Goal: Information Seeking & Learning: Learn about a topic

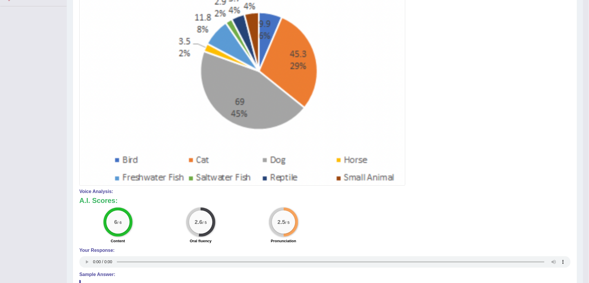
scroll to position [227, 0]
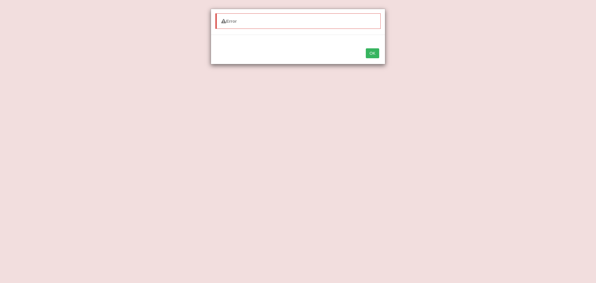
click at [372, 54] on button "OK" at bounding box center [372, 53] width 13 height 10
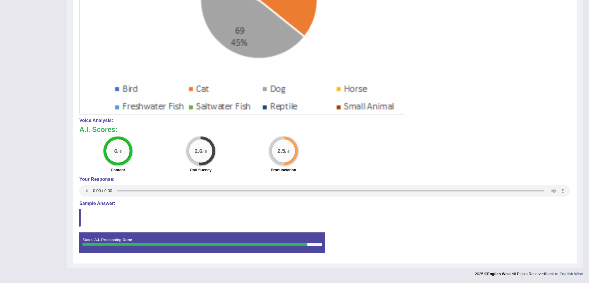
drag, startPoint x: 256, startPoint y: 149, endPoint x: 268, endPoint y: 144, distance: 12.7
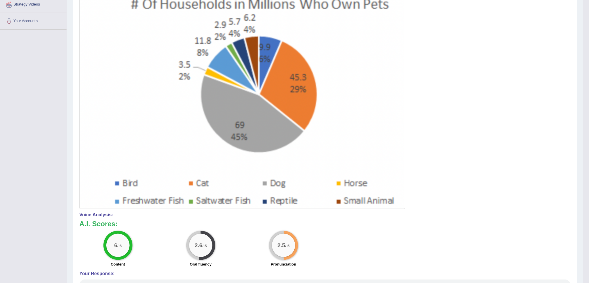
scroll to position [98, 0]
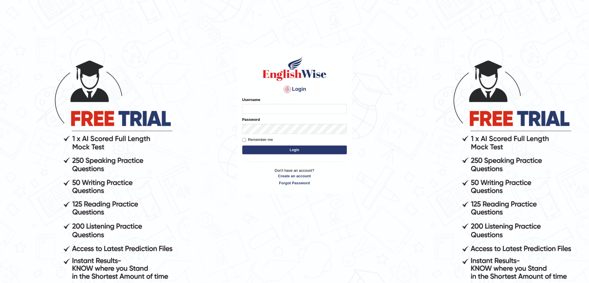
type input "Chefgokul"
click at [274, 149] on button "Login" at bounding box center [295, 149] width 105 height 9
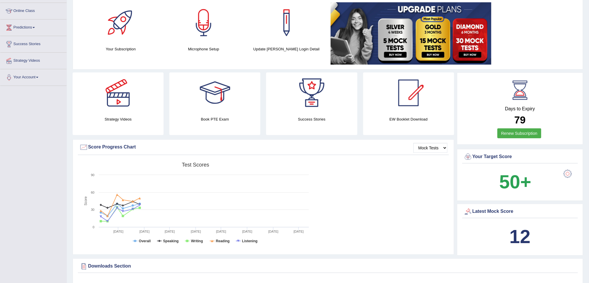
scroll to position [77, 0]
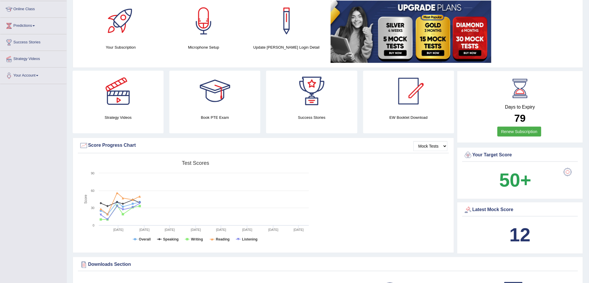
click at [571, 172] on div at bounding box center [568, 172] width 12 height 12
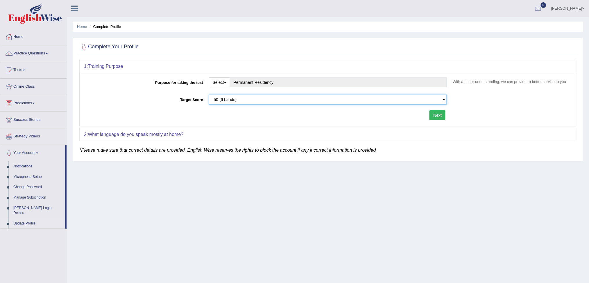
click at [260, 97] on select "Please select the correct value 50 (6 bands) 58 (6.5 bands) 65 (7 bands) 79 (8 …" at bounding box center [328, 100] width 238 height 10
select select "79"
click at [209, 95] on select "Please select the correct value 50 (6 bands) 58 (6.5 bands) 65 (7 bands) 79 (8 …" at bounding box center [328, 100] width 238 height 10
click at [438, 115] on button "Next" at bounding box center [438, 115] width 16 height 10
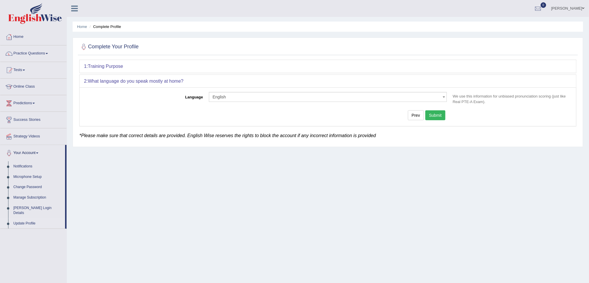
click at [436, 116] on button "Submit" at bounding box center [436, 115] width 20 height 10
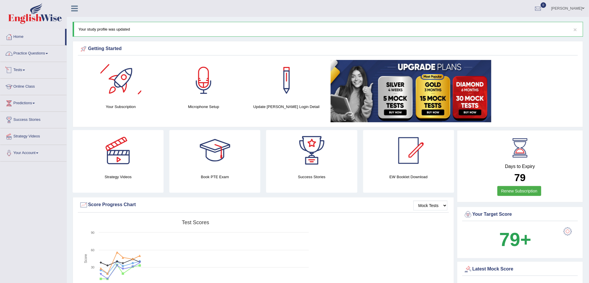
drag, startPoint x: 30, startPoint y: 52, endPoint x: 34, endPoint y: 52, distance: 4.1
click at [30, 52] on link "Practice Questions" at bounding box center [33, 52] width 66 height 15
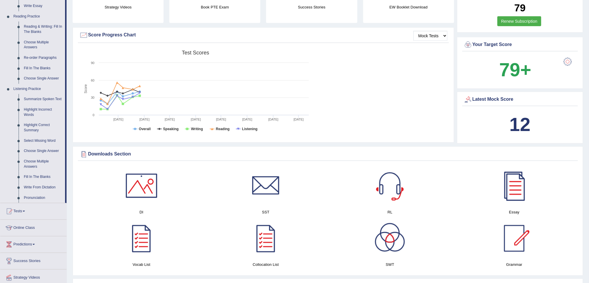
scroll to position [233, 0]
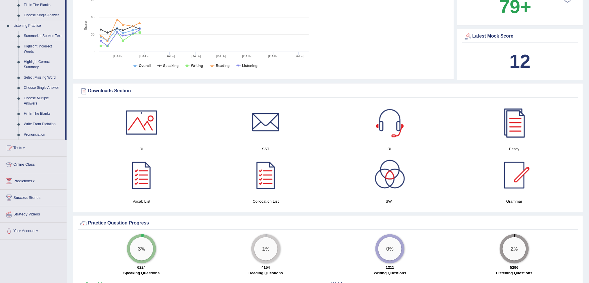
click at [48, 36] on link "Summarize Spoken Text" at bounding box center [43, 36] width 44 height 10
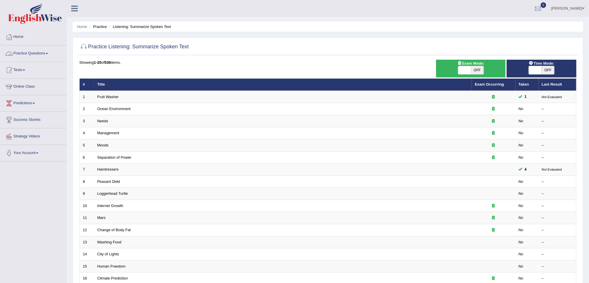
click at [35, 52] on link "Practice Questions" at bounding box center [33, 52] width 66 height 15
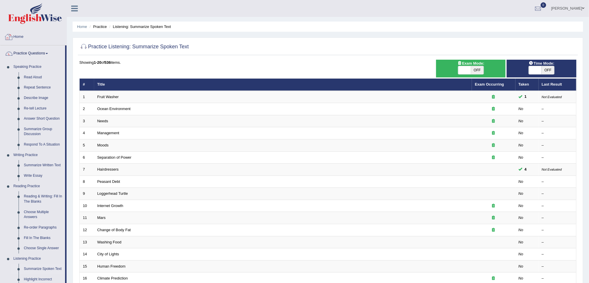
click at [25, 39] on link "Home" at bounding box center [33, 36] width 66 height 15
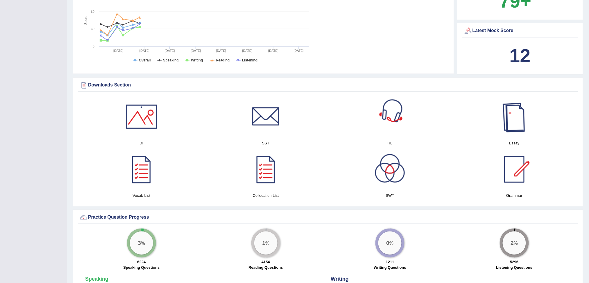
scroll to position [233, 0]
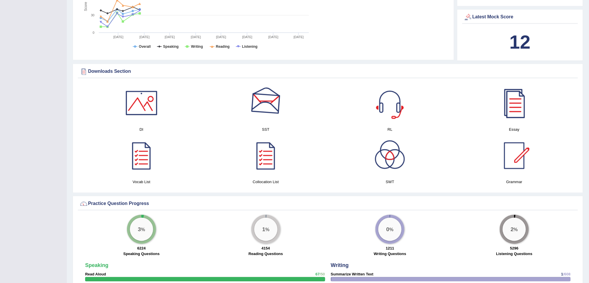
click at [260, 116] on div at bounding box center [266, 103] width 41 height 41
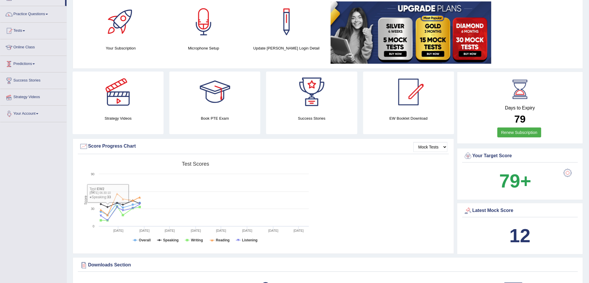
scroll to position [39, 0]
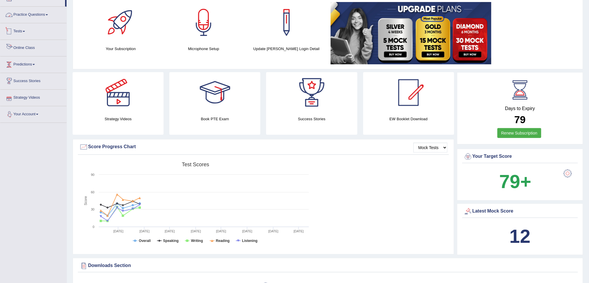
click at [26, 13] on link "Practice Questions" at bounding box center [33, 14] width 66 height 15
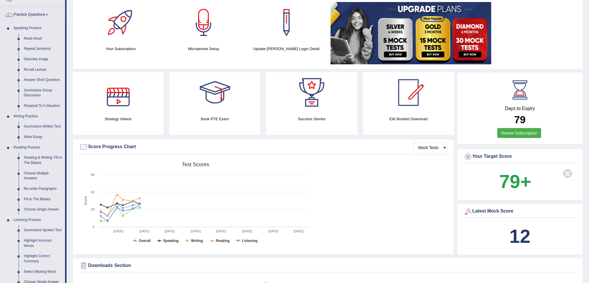
scroll to position [155, 0]
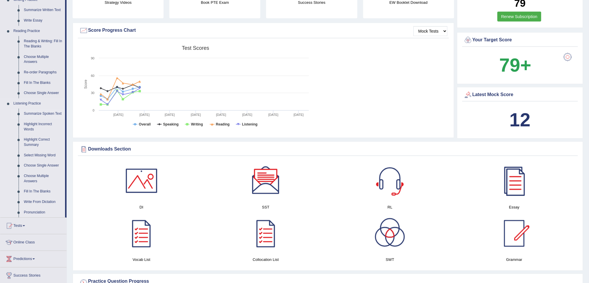
click at [33, 112] on link "Summarize Spoken Text" at bounding box center [43, 113] width 44 height 10
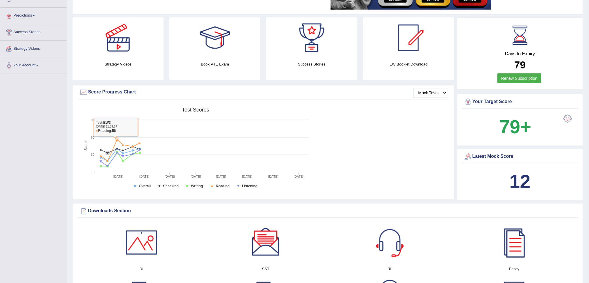
scroll to position [156, 0]
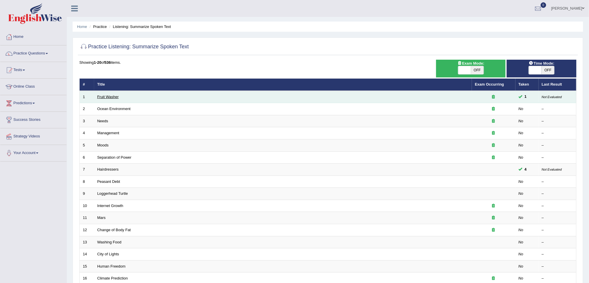
click at [113, 95] on link "Fruit Washer" at bounding box center [108, 97] width 22 height 4
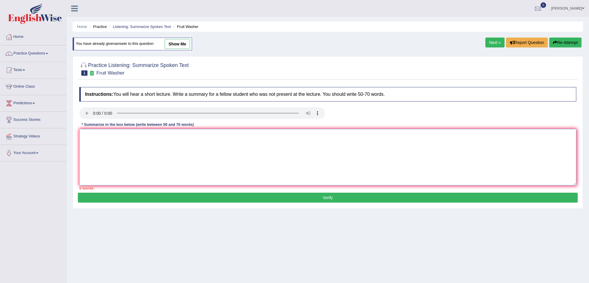
click at [105, 148] on textarea at bounding box center [328, 157] width 498 height 56
click at [150, 135] on textarea "The noteworthy point revealed about the lecture was" at bounding box center [328, 157] width 498 height 56
click at [177, 135] on textarea "The noteworthy point revealed in the lecture was" at bounding box center [328, 157] width 498 height 56
type textarea "The noteworthy point revealed in the lecture was about importance of washing fr…"
drag, startPoint x: 254, startPoint y: 187, endPoint x: 252, endPoint y: 190, distance: 3.6
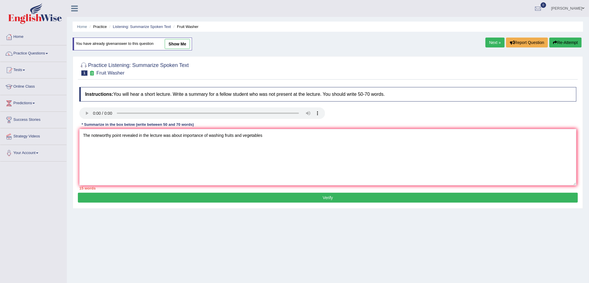
click at [253, 189] on div "15 words" at bounding box center [328, 188] width 498 height 6
click at [251, 199] on button "Verify" at bounding box center [328, 198] width 500 height 10
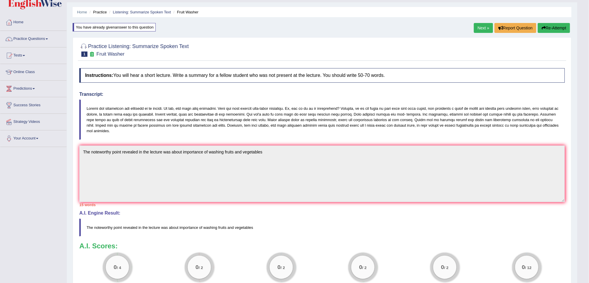
scroll to position [1, 0]
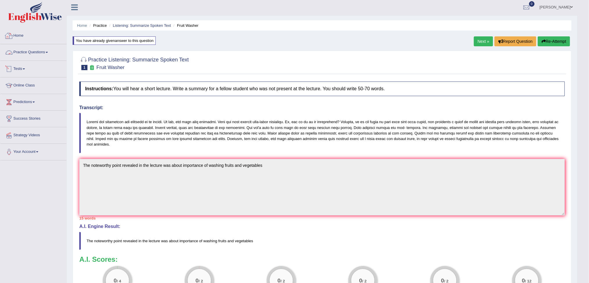
click at [29, 52] on link "Practice Questions" at bounding box center [33, 51] width 66 height 15
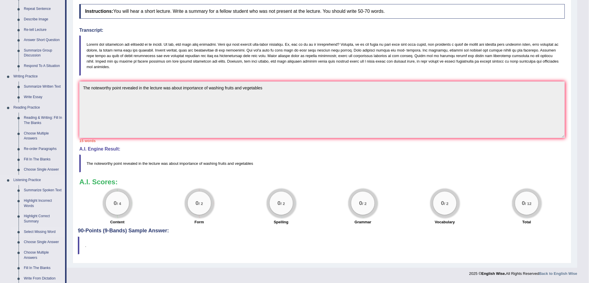
scroll to position [117, 0]
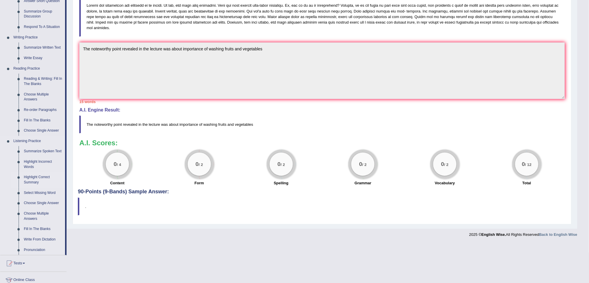
click at [34, 177] on link "Highlight Correct Summary" at bounding box center [43, 179] width 44 height 15
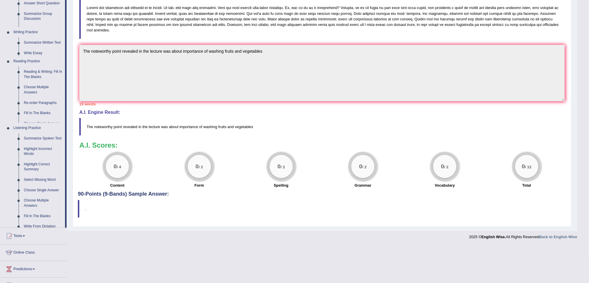
scroll to position [79, 0]
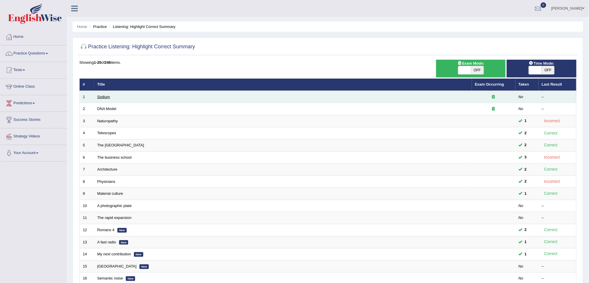
click at [107, 97] on link "Sodium" at bounding box center [103, 97] width 13 height 4
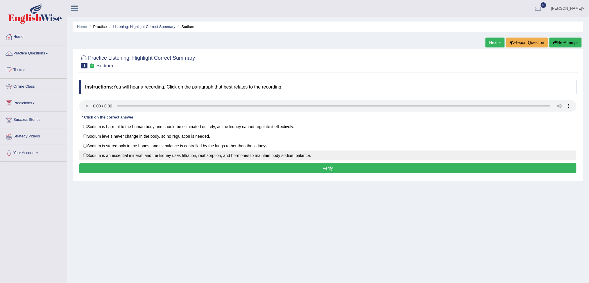
click at [85, 157] on label "Sodium is an essential mineral, and the kidney uses ﬁltration, reabsorption, an…" at bounding box center [328, 155] width 498 height 10
radio input "true"
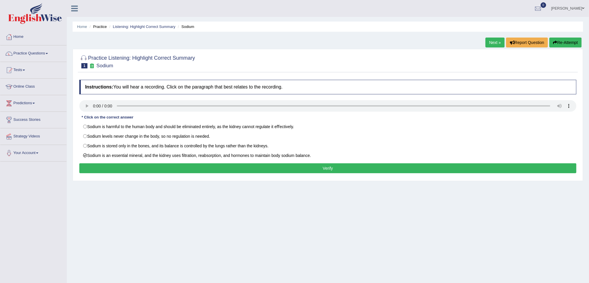
click at [118, 170] on button "Verify" at bounding box center [328, 168] width 498 height 10
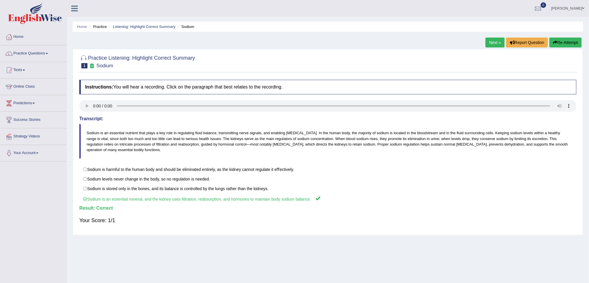
click at [495, 39] on link "Next »" at bounding box center [495, 43] width 19 height 10
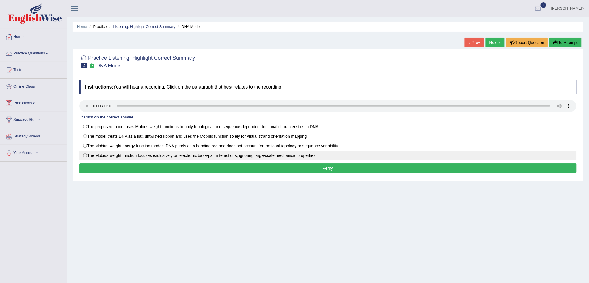
click at [198, 153] on label "The Mobius weight function focuses exclusively on electronic base-pair interact…" at bounding box center [328, 155] width 498 height 10
radio input "true"
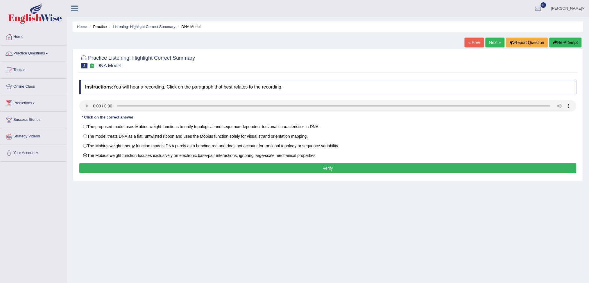
click at [216, 168] on button "Verify" at bounding box center [328, 168] width 498 height 10
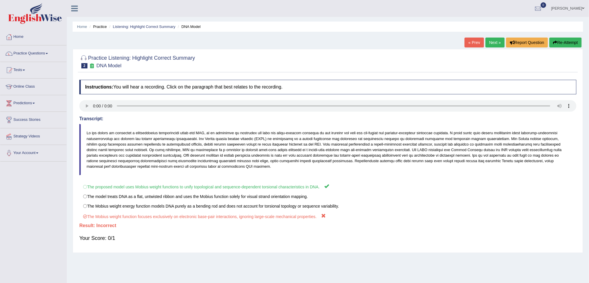
click at [491, 43] on link "Next »" at bounding box center [495, 43] width 19 height 10
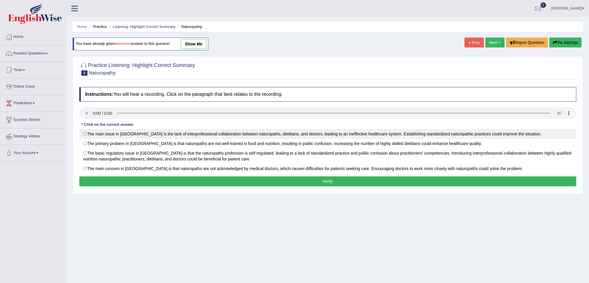
click at [233, 134] on label "The main issue in Australia is the lack of interprofessional collaboration betw…" at bounding box center [328, 134] width 498 height 10
radio input "true"
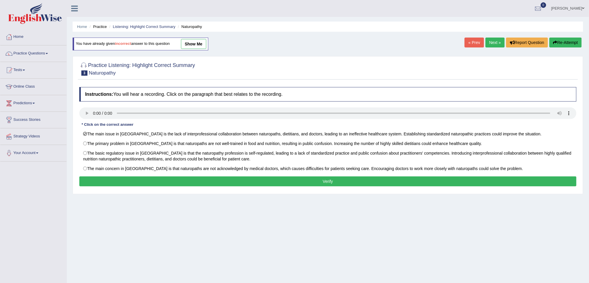
click at [326, 179] on button "Verify" at bounding box center [328, 181] width 498 height 10
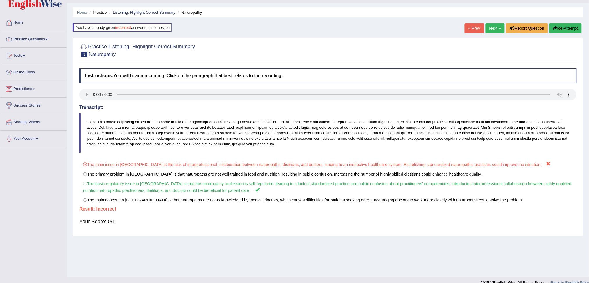
scroll to position [22, 0]
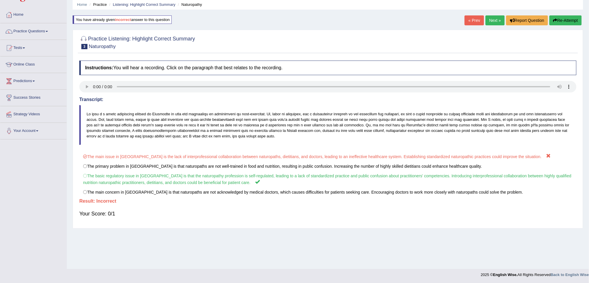
click at [491, 21] on link "Next »" at bounding box center [495, 20] width 19 height 10
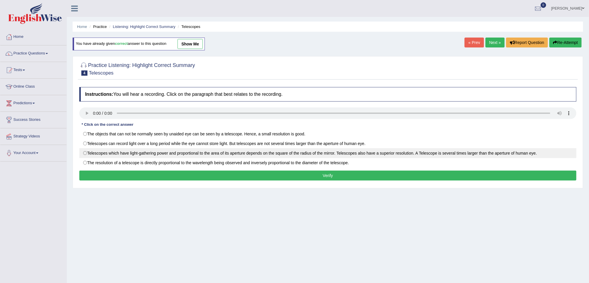
click at [258, 153] on label "Telescopes which have light-gathering power and proportional to the area of its…" at bounding box center [328, 153] width 498 height 10
radio input "true"
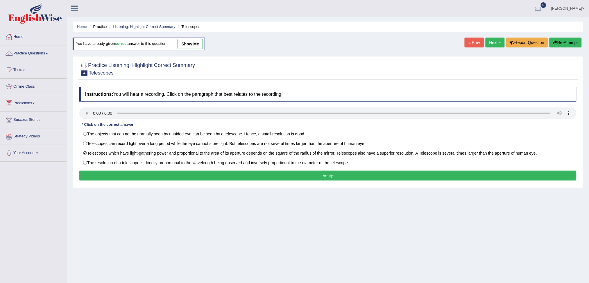
click at [250, 173] on button "Verify" at bounding box center [328, 175] width 498 height 10
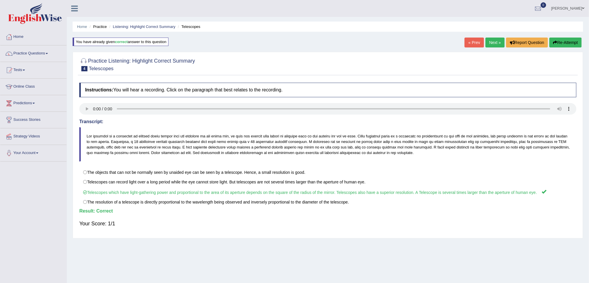
click at [490, 45] on link "Next »" at bounding box center [495, 43] width 19 height 10
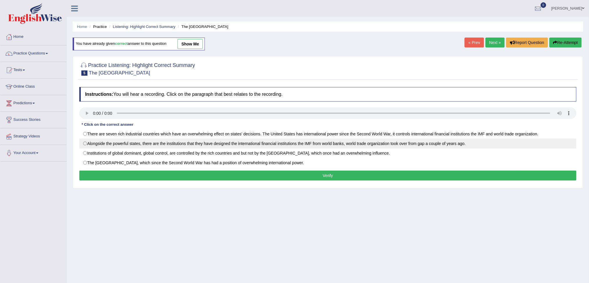
click at [277, 144] on label "Alongside the powerful states, there are the institutions that they have design…" at bounding box center [328, 143] width 498 height 10
radio input "true"
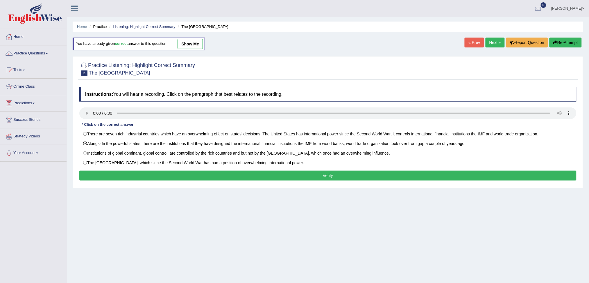
click at [252, 172] on button "Verify" at bounding box center [328, 175] width 498 height 10
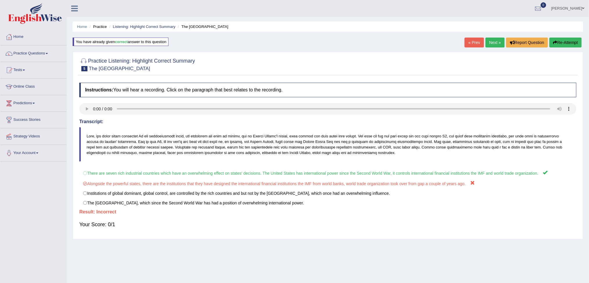
click at [487, 42] on link "Next »" at bounding box center [495, 43] width 19 height 10
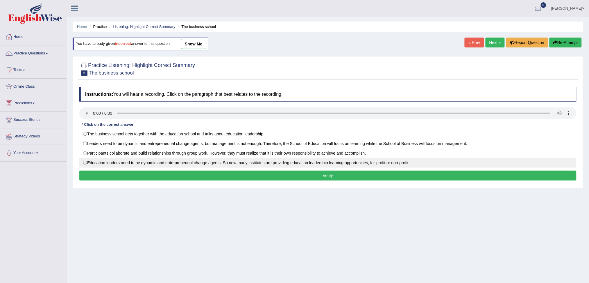
click at [133, 161] on label "Education leaders need to be dynamic and entrepreneurial change agents. So now …" at bounding box center [328, 163] width 498 height 10
radio input "true"
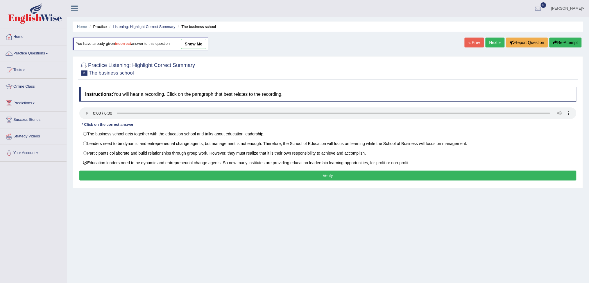
click at [188, 176] on button "Verify" at bounding box center [328, 175] width 498 height 10
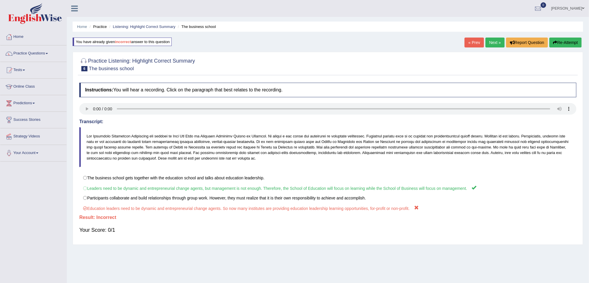
click at [496, 41] on link "Next »" at bounding box center [495, 43] width 19 height 10
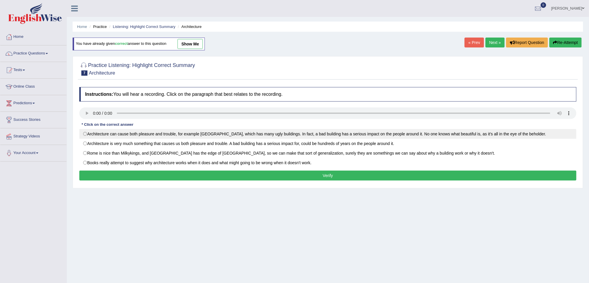
click at [171, 134] on label "Architecture can cause both pleasure and trouble, for example [GEOGRAPHIC_DATA]…" at bounding box center [328, 134] width 498 height 10
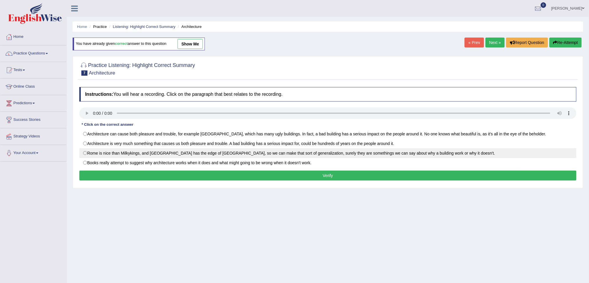
radio input "true"
click at [361, 154] on label "Rome is nice than Milkykings, and San Francisco has the edge of Frankfurt, so w…" at bounding box center [328, 153] width 498 height 10
radio input "true"
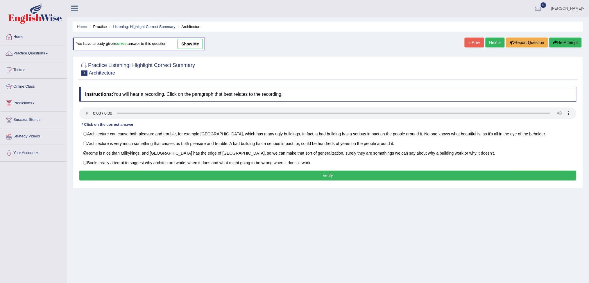
click at [268, 178] on button "Verify" at bounding box center [328, 175] width 498 height 10
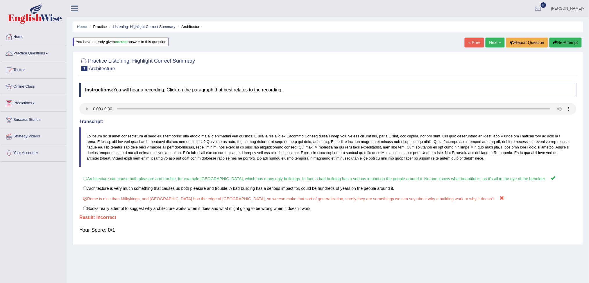
click at [492, 44] on link "Next »" at bounding box center [495, 43] width 19 height 10
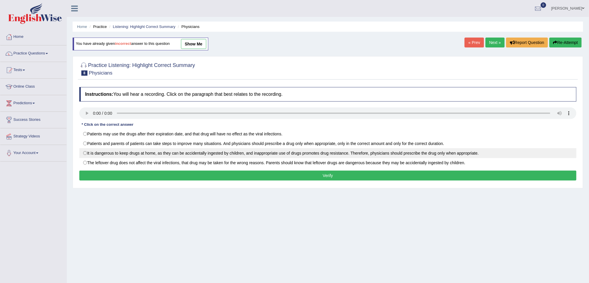
click at [265, 152] on label "It is dangerous to keep drugs at home, as they can be accidentally ingested by …" at bounding box center [328, 153] width 498 height 10
radio input "true"
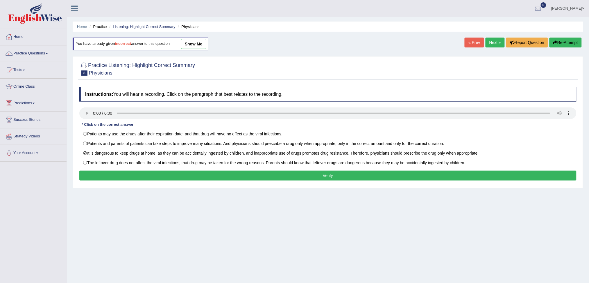
click at [283, 182] on div "Instructions: You will hear a recording. Click on the paragraph that best relat…" at bounding box center [328, 134] width 500 height 101
click at [284, 177] on button "Verify" at bounding box center [328, 175] width 498 height 10
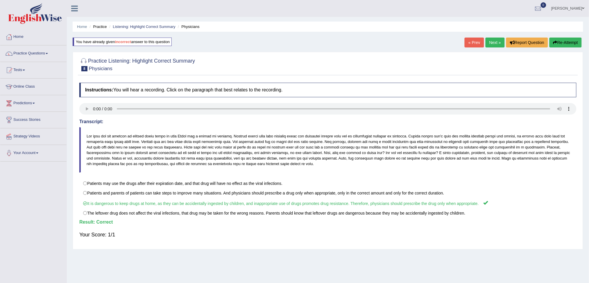
click at [499, 46] on link "Next »" at bounding box center [495, 43] width 19 height 10
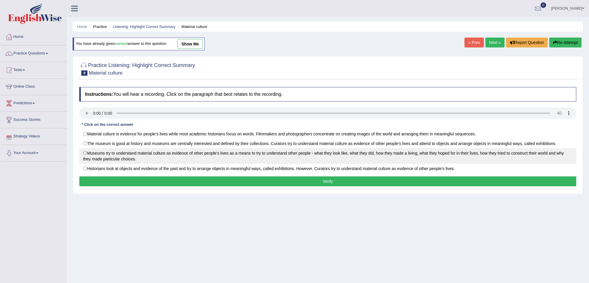
click at [112, 156] on label "Museums try to understand material culture as evidence of other people’s lives …" at bounding box center [328, 156] width 498 height 16
radio input "true"
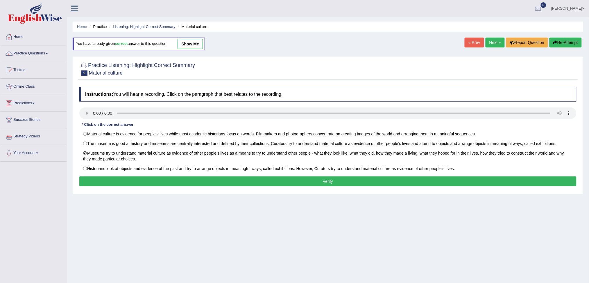
click at [142, 181] on button "Verify" at bounding box center [328, 181] width 498 height 10
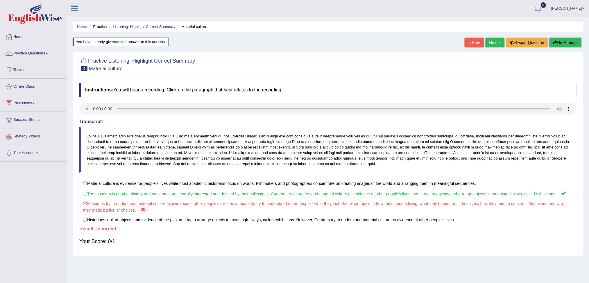
click at [496, 47] on link "Next »" at bounding box center [495, 43] width 19 height 10
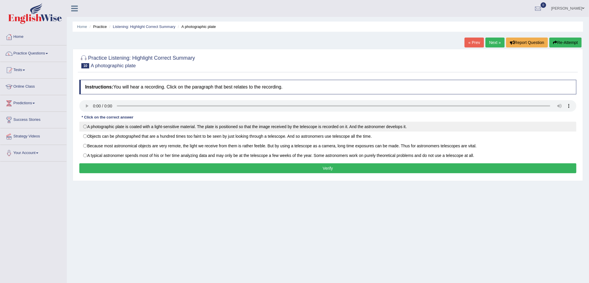
drag, startPoint x: 164, startPoint y: 123, endPoint x: 172, endPoint y: 131, distance: 11.1
click at [170, 130] on label "A photographic plate is coated with a light-sensitive material. The plate is po…" at bounding box center [328, 127] width 498 height 10
radio input "true"
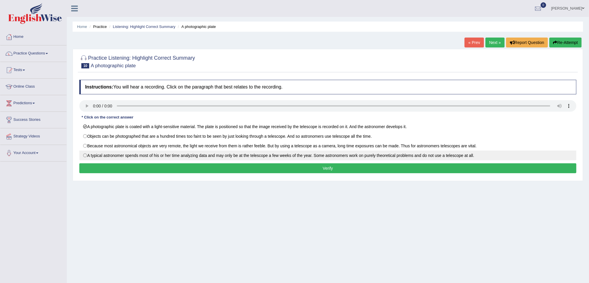
click at [188, 154] on label "A typical astronomer spends most of his or her time analyzing data and may only…" at bounding box center [328, 155] width 498 height 10
radio input "true"
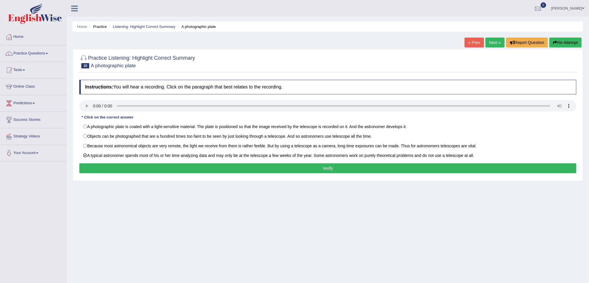
click at [205, 170] on button "Verify" at bounding box center [328, 168] width 498 height 10
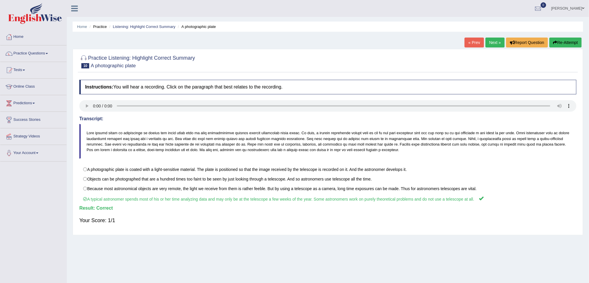
click at [492, 44] on link "Next »" at bounding box center [495, 43] width 19 height 10
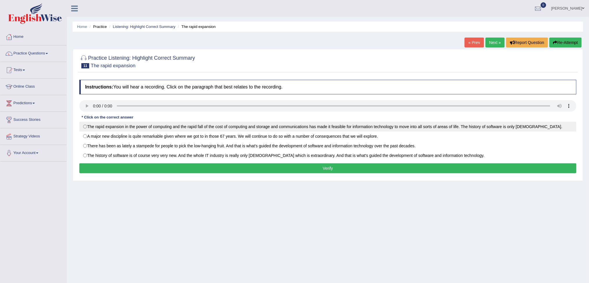
click at [231, 122] on label "The rapid expansion in the power of computing and the rapid fall of the cost of…" at bounding box center [328, 127] width 498 height 10
radio input "true"
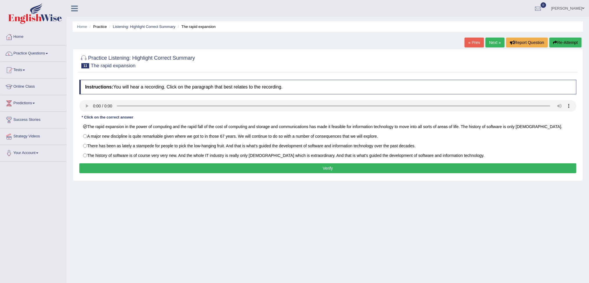
click at [287, 169] on button "Verify" at bounding box center [328, 168] width 498 height 10
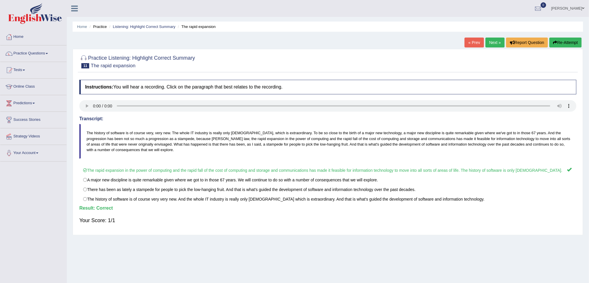
click at [485, 35] on div "Home Practice Listening: Highlight Correct Summary The rapid expansion « Prev N…" at bounding box center [328, 145] width 523 height 291
click at [486, 43] on link "Next »" at bounding box center [495, 43] width 19 height 10
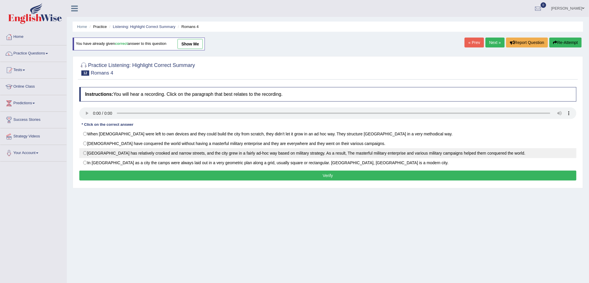
click at [341, 154] on label "Rome City has relatively crooked and narrow streets, and the city grew in a fai…" at bounding box center [328, 153] width 498 height 10
radio input "true"
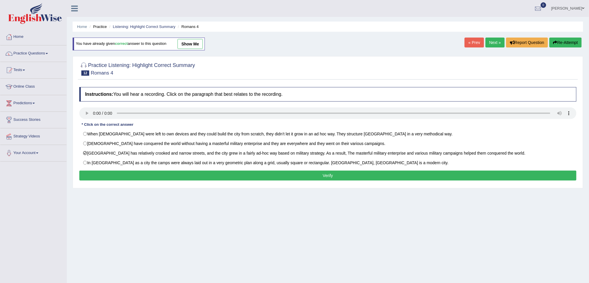
click at [310, 178] on button "Verify" at bounding box center [328, 175] width 498 height 10
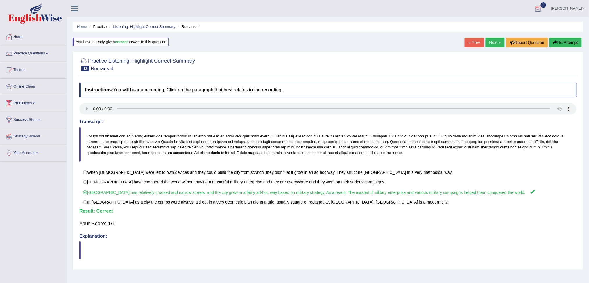
click at [491, 44] on link "Next »" at bounding box center [495, 43] width 19 height 10
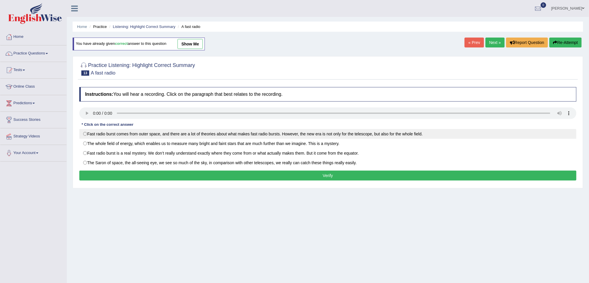
click at [109, 136] on label "Fast radio burst comes from outer space, and there are a lot of theories about …" at bounding box center [328, 134] width 498 height 10
radio input "true"
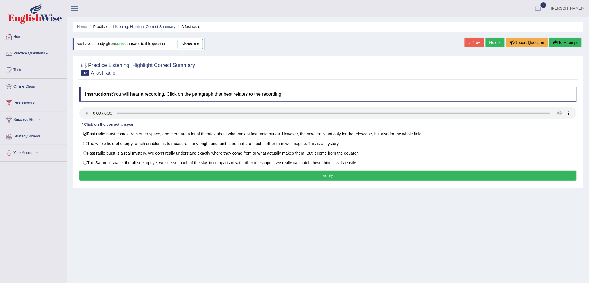
click at [142, 172] on button "Verify" at bounding box center [328, 175] width 498 height 10
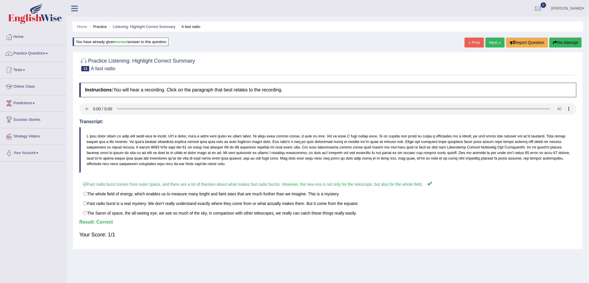
click at [494, 45] on link "Next »" at bounding box center [495, 43] width 19 height 10
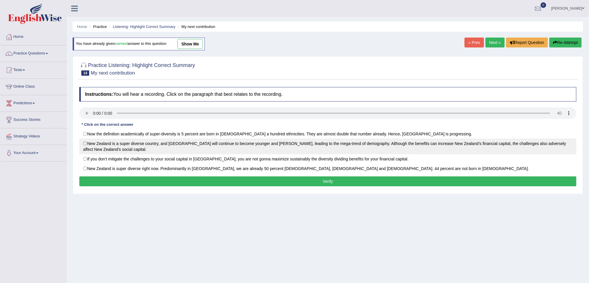
drag, startPoint x: 250, startPoint y: 135, endPoint x: 247, endPoint y: 144, distance: 9.6
click at [247, 144] on div "Now the definition academically of super-diversity is 5 percent are born in New…" at bounding box center [328, 151] width 498 height 44
click at [247, 144] on label "New Zealand is a super diverse country, and Auckland will continue to become yo…" at bounding box center [328, 146] width 498 height 16
radio input "true"
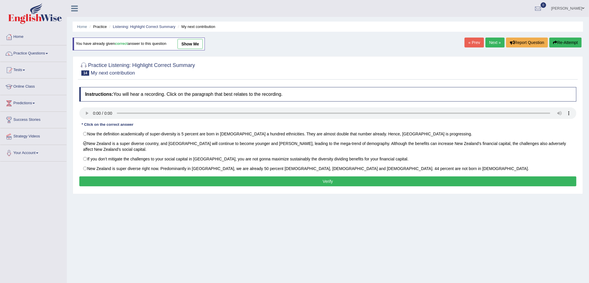
click at [230, 181] on button "Verify" at bounding box center [328, 181] width 498 height 10
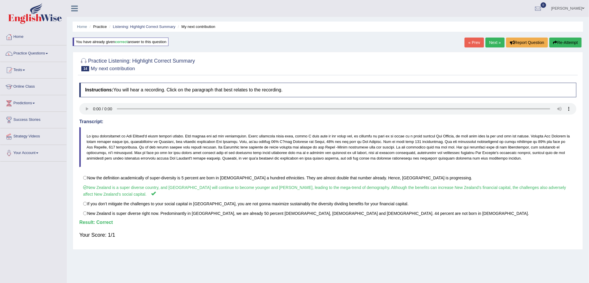
click at [491, 42] on link "Next »" at bounding box center [495, 43] width 19 height 10
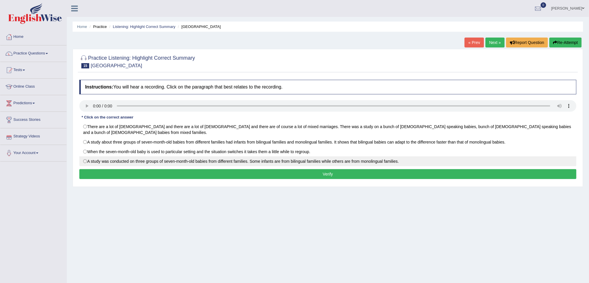
click at [114, 158] on label "A study was conducted on three groups of seven-month-old babies from different …" at bounding box center [328, 161] width 498 height 10
radio input "true"
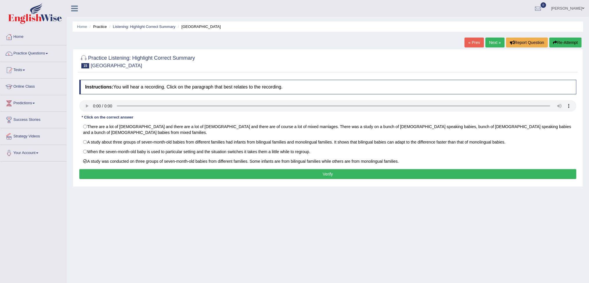
click at [125, 172] on button "Verify" at bounding box center [328, 174] width 498 height 10
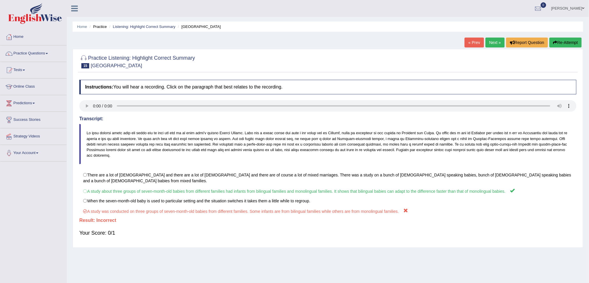
click at [496, 42] on link "Next »" at bounding box center [495, 43] width 19 height 10
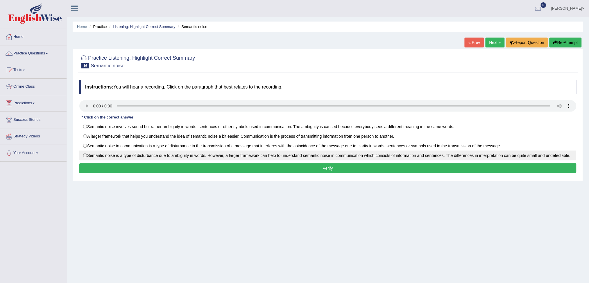
click at [86, 159] on label "Semantic noise is a type of disturbance due to ambiguity in words. However, a l…" at bounding box center [328, 155] width 498 height 10
radio input "true"
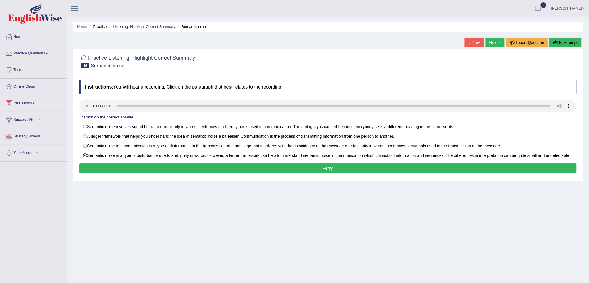
click at [107, 165] on button "Verify" at bounding box center [328, 168] width 498 height 10
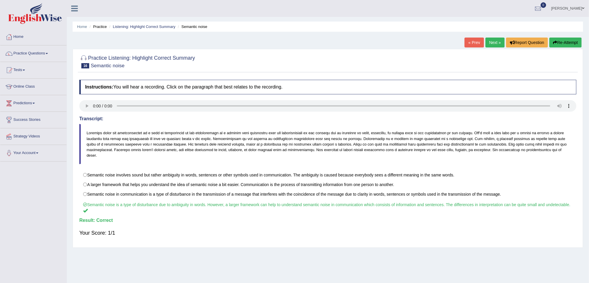
click at [492, 39] on link "Next »" at bounding box center [495, 43] width 19 height 10
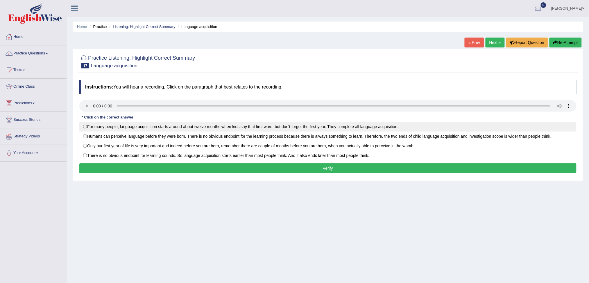
click at [199, 126] on label "For many people, language acquisition starts around about twelve months when ki…" at bounding box center [328, 127] width 498 height 10
radio input "true"
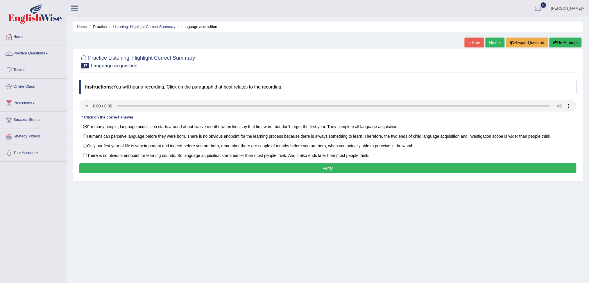
click at [222, 166] on button "Verify" at bounding box center [328, 168] width 498 height 10
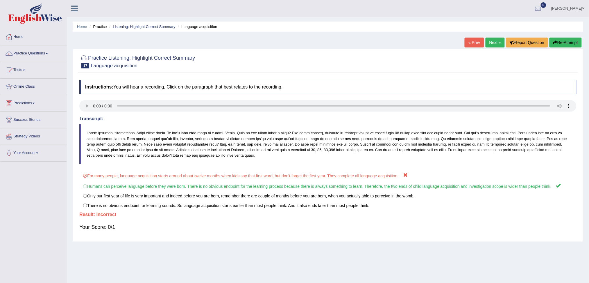
click at [490, 44] on link "Next »" at bounding box center [495, 43] width 19 height 10
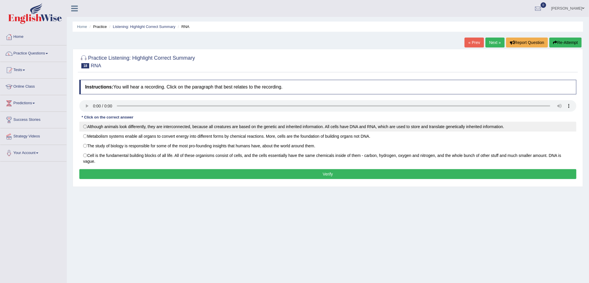
click at [146, 125] on label "Although animals look differently, they are interconnected, because all creatur…" at bounding box center [328, 127] width 498 height 10
radio input "true"
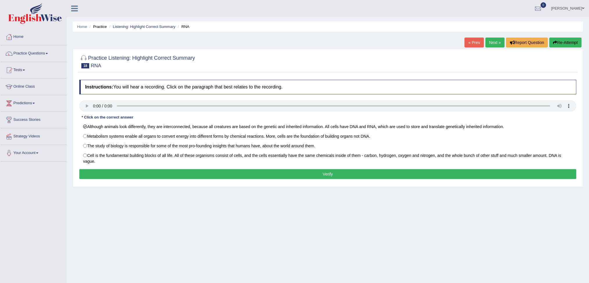
click at [183, 173] on button "Verify" at bounding box center [328, 174] width 498 height 10
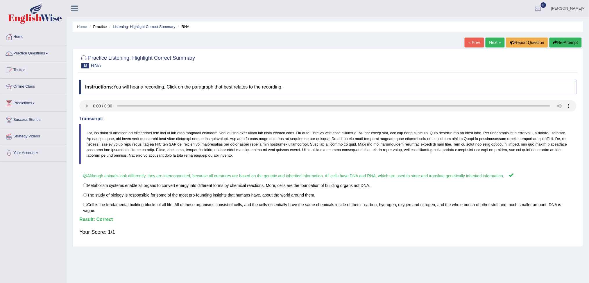
click at [487, 43] on link "Next »" at bounding box center [495, 43] width 19 height 10
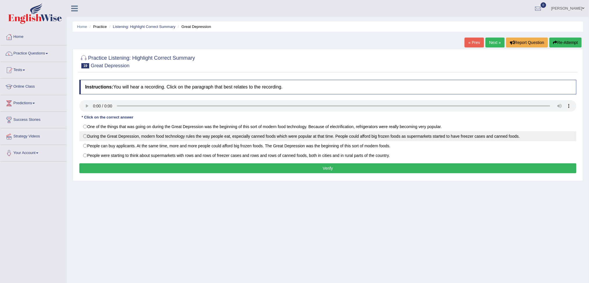
click at [305, 135] on label "During the Great Depression, modern food technology rules the way people eat, e…" at bounding box center [328, 136] width 498 height 10
radio input "true"
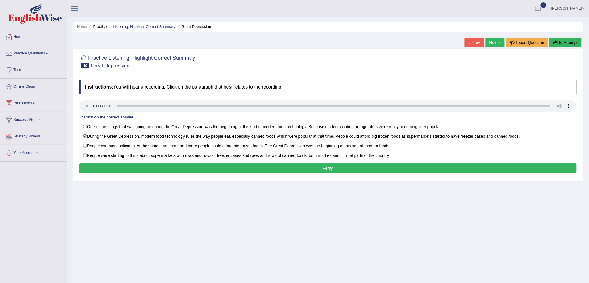
click at [304, 172] on button "Verify" at bounding box center [328, 168] width 498 height 10
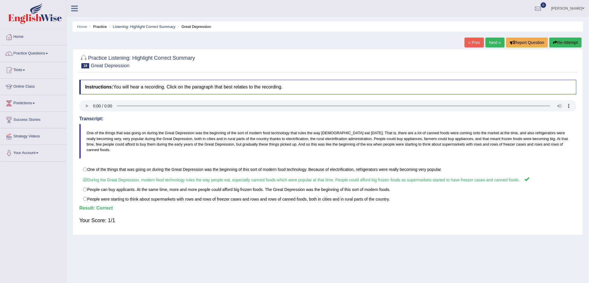
click at [494, 45] on link "Next »" at bounding box center [495, 43] width 19 height 10
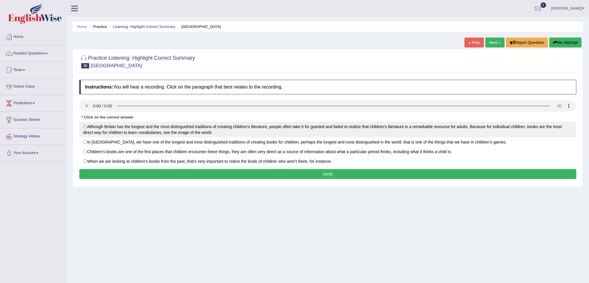
click at [166, 129] on label "Although Britain has the longest and the most distinguished traditions of creat…" at bounding box center [328, 130] width 498 height 16
radio input "true"
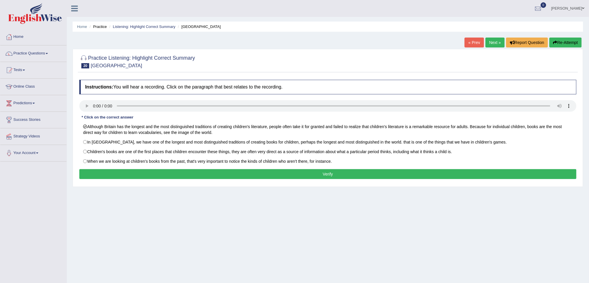
click at [188, 177] on button "Verify" at bounding box center [328, 174] width 498 height 10
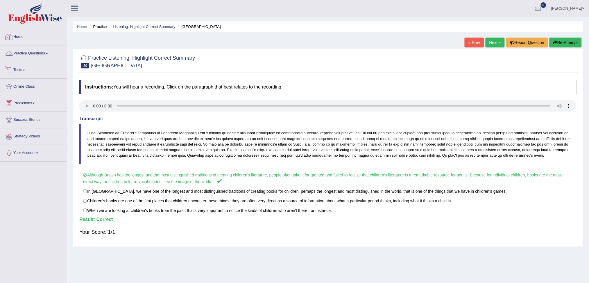
click at [28, 54] on link "Practice Questions" at bounding box center [33, 52] width 66 height 15
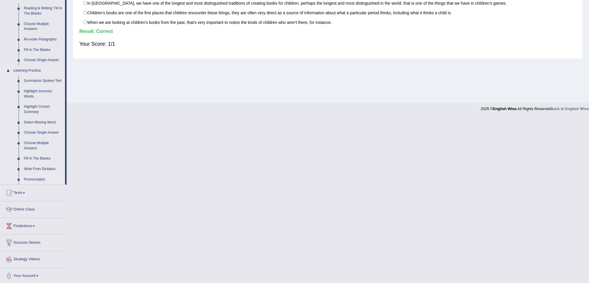
scroll to position [190, 0]
click at [27, 88] on link "Highlight Incorrect Words" at bounding box center [43, 91] width 44 height 15
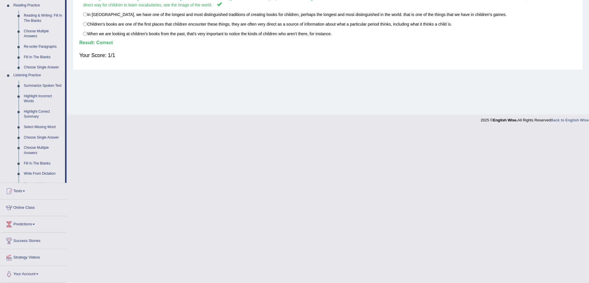
scroll to position [50, 0]
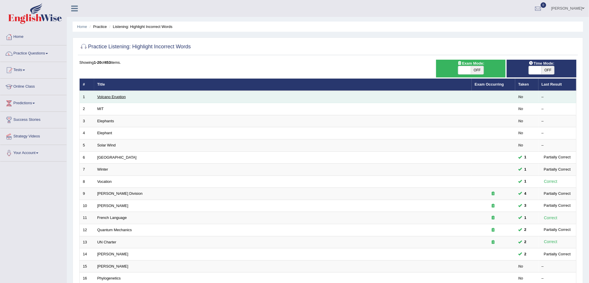
click at [108, 96] on link "Volcano Eruption" at bounding box center [111, 97] width 28 height 4
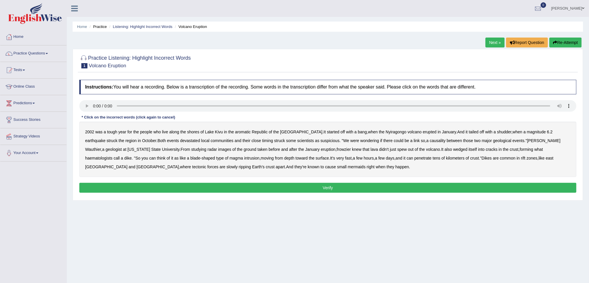
click at [562, 47] on button "Re-Attempt" at bounding box center [566, 43] width 32 height 10
click at [337, 149] on b "frowzier" at bounding box center [344, 149] width 14 height 5
click at [113, 156] on b "haematologists" at bounding box center [98, 158] width 27 height 5
click at [236, 163] on div "2002 was a tough year for the people who live along the shores of [GEOGRAPHIC_D…" at bounding box center [328, 149] width 498 height 55
click at [348, 166] on b "mermaids" at bounding box center [357, 166] width 18 height 5
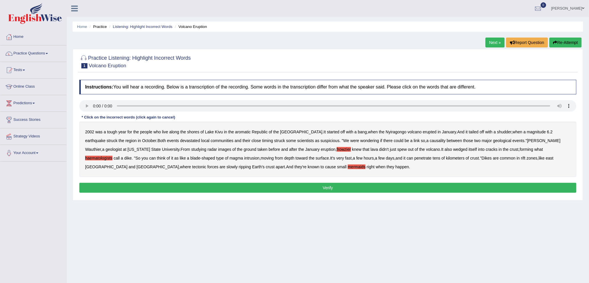
click at [240, 133] on b "aromatic" at bounding box center [243, 131] width 16 height 5
click at [281, 187] on button "Verify" at bounding box center [328, 188] width 498 height 10
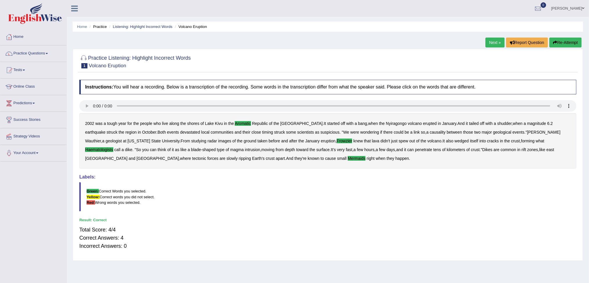
click at [489, 40] on link "Next »" at bounding box center [495, 43] width 19 height 10
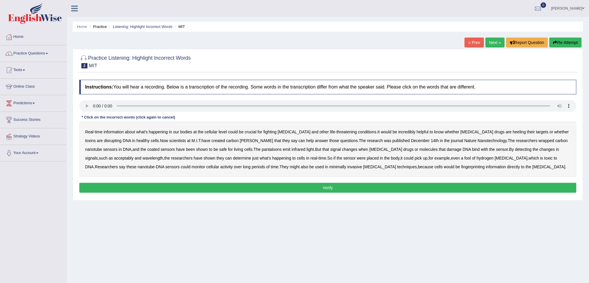
click at [513, 133] on b "heeling" at bounding box center [519, 131] width 13 height 5
click at [240, 140] on b "revels" at bounding box center [256, 140] width 33 height 5
click at [219, 145] on div "Real - time information about what's happening in our bodies at the cellular le…" at bounding box center [328, 149] width 498 height 55
click at [262, 148] on b "pantaloons" at bounding box center [272, 149] width 20 height 5
click at [465, 158] on b "fool" at bounding box center [468, 158] width 7 height 5
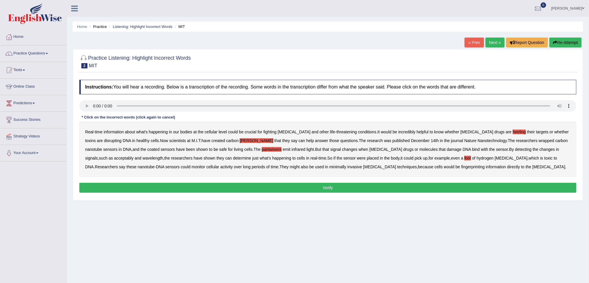
click at [462, 168] on b "fingerprinting" at bounding box center [474, 166] width 24 height 5
click at [342, 184] on button "Verify" at bounding box center [328, 188] width 498 height 10
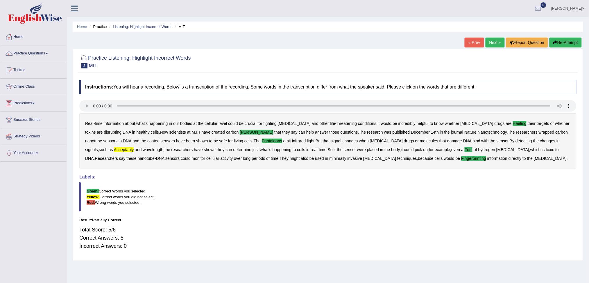
click at [493, 41] on link "Next »" at bounding box center [495, 43] width 19 height 10
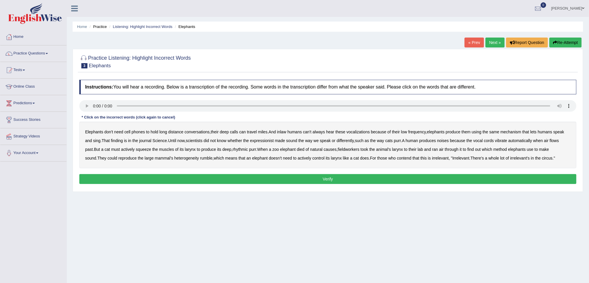
click at [254, 213] on div "Home Practice Listening: Highlight Incorrect Words Elephants « Prev Next » Repo…" at bounding box center [328, 145] width 523 height 291
click at [285, 131] on b "inlaw" at bounding box center [281, 131] width 9 height 5
click at [260, 139] on b "expressionist" at bounding box center [262, 140] width 24 height 5
click at [357, 148] on b "fieldworkers" at bounding box center [349, 149] width 22 height 5
click at [176, 158] on b "heterogeneity" at bounding box center [186, 158] width 25 height 5
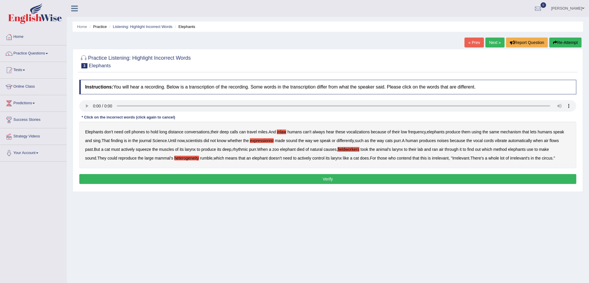
click at [382, 179] on button "Verify" at bounding box center [328, 179] width 498 height 10
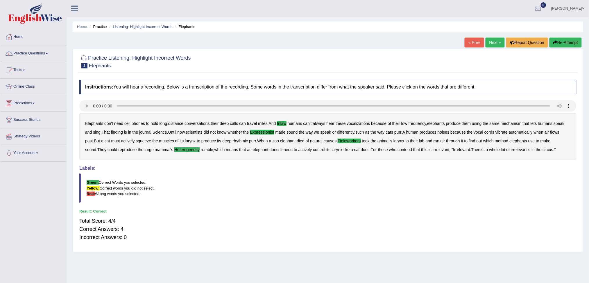
click at [495, 43] on link "Next »" at bounding box center [495, 43] width 19 height 10
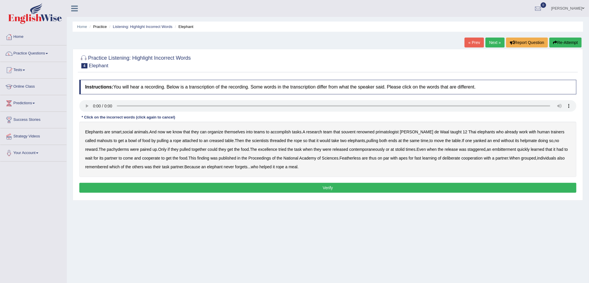
click at [556, 41] on button "Re-Attempt" at bounding box center [566, 43] width 32 height 10
click at [348, 133] on b "souvent" at bounding box center [349, 131] width 14 height 5
click at [209, 140] on b "creased" at bounding box center [216, 140] width 15 height 5
click at [258, 149] on b "excellence" at bounding box center [267, 149] width 19 height 5
click at [345, 157] on b "Featherless" at bounding box center [350, 158] width 21 height 5
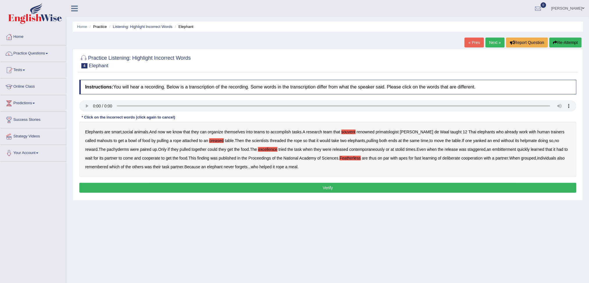
click at [288, 181] on div "Instructions: You will hear a recording. Below is a transcription of the record…" at bounding box center [328, 137] width 500 height 120
click at [288, 187] on button "Verify" at bounding box center [328, 188] width 498 height 10
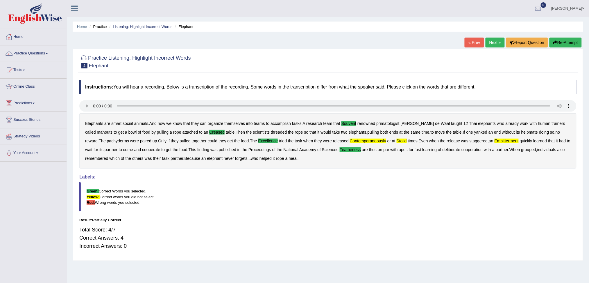
click at [493, 44] on link "Next »" at bounding box center [495, 43] width 19 height 10
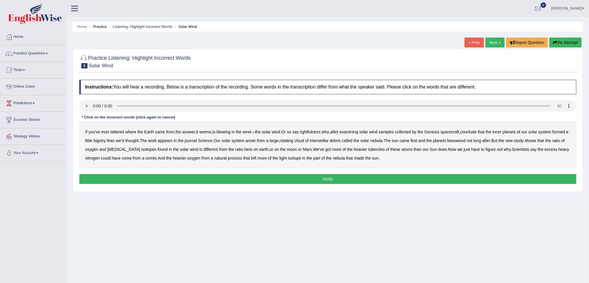
click at [115, 131] on b "tattered" at bounding box center [118, 131] width 14 height 5
click at [313, 130] on b "rightfulness" at bounding box center [310, 131] width 21 height 5
click at [106, 140] on b "bigotry" at bounding box center [100, 140] width 12 height 5
click at [466, 140] on b "basswood" at bounding box center [457, 140] width 18 height 5
click at [134, 149] on b "[MEDICAL_DATA]" at bounding box center [123, 149] width 33 height 5
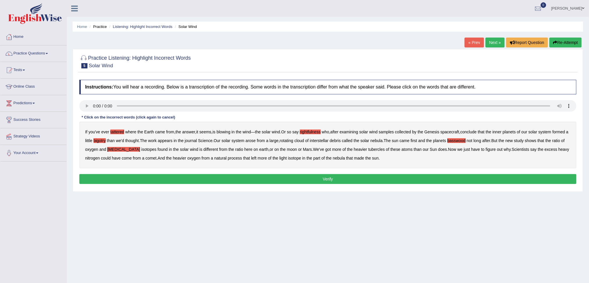
click at [371, 146] on div "If you've ever tattered where the Earth came from , the answer , it seems , is …" at bounding box center [328, 145] width 498 height 47
click at [375, 149] on b "tubercles" at bounding box center [377, 149] width 17 height 5
click at [357, 181] on button "Verify" at bounding box center [328, 179] width 498 height 10
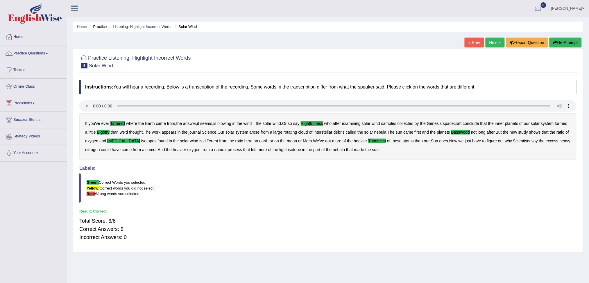
scroll to position [22, 0]
